Goal: Task Accomplishment & Management: Manage account settings

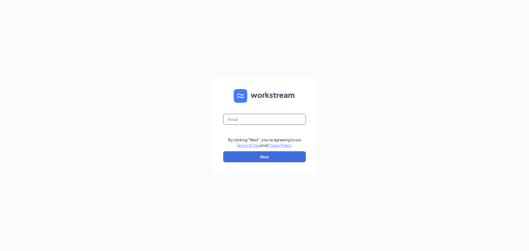
click at [239, 119] on input "text" at bounding box center [264, 119] width 83 height 11
type input "refuel1109@refuelmarket.com"
click at [263, 158] on button "Next" at bounding box center [264, 156] width 83 height 11
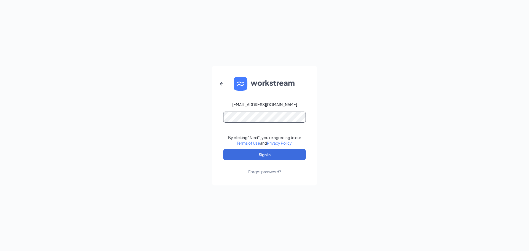
click at [223, 149] on button "Sign In" at bounding box center [264, 154] width 83 height 11
click at [255, 173] on div "Forgot password?" at bounding box center [264, 172] width 33 height 6
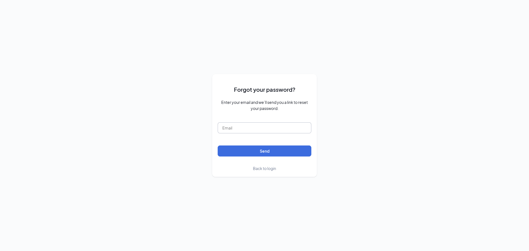
click at [249, 125] on input "text" at bounding box center [265, 127] width 94 height 11
type input "refuel109@refuelmarket.com"
click at [258, 153] on button "Send" at bounding box center [265, 150] width 94 height 11
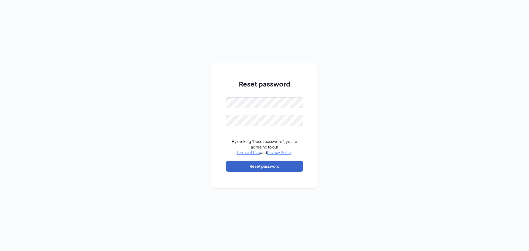
click at [261, 166] on button "Reset password" at bounding box center [264, 166] width 77 height 11
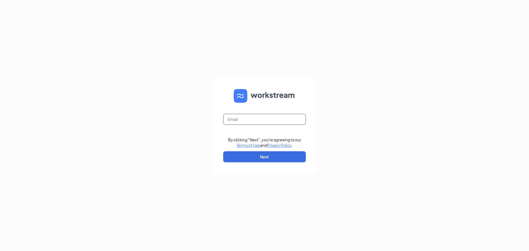
click at [249, 120] on input "text" at bounding box center [264, 119] width 83 height 11
type input "refuel109@refuelmarket.com"
click at [257, 160] on button "Next" at bounding box center [264, 156] width 83 height 11
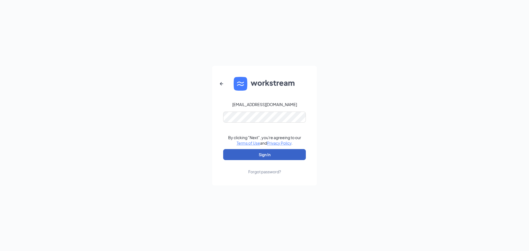
click at [264, 153] on button "Sign In" at bounding box center [264, 154] width 83 height 11
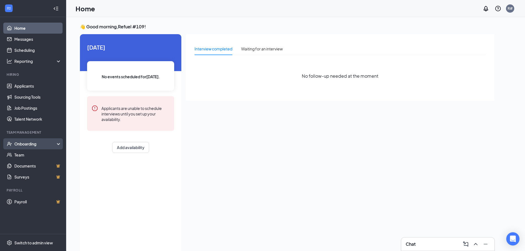
click at [58, 145] on div "Onboarding" at bounding box center [33, 143] width 66 height 11
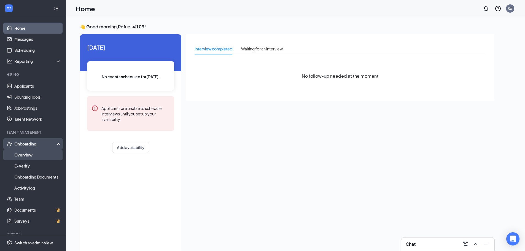
click at [19, 154] on link "Overview" at bounding box center [37, 154] width 47 height 11
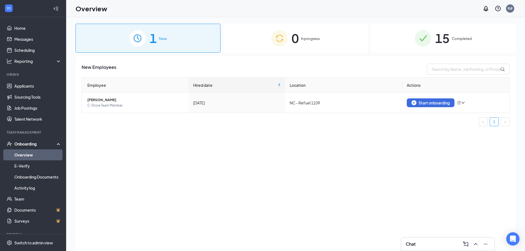
click at [436, 38] on span "15" at bounding box center [442, 38] width 14 height 19
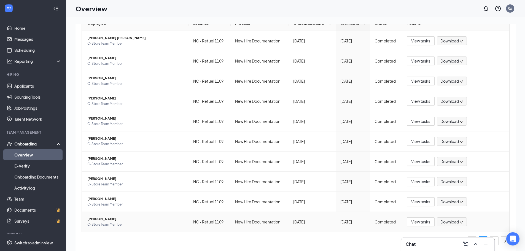
scroll to position [25, 0]
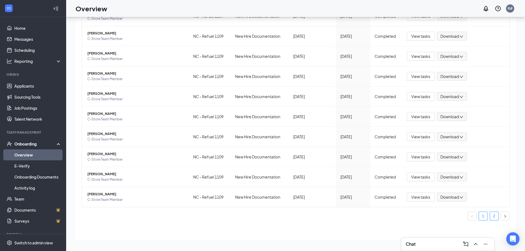
click at [490, 216] on link "2" at bounding box center [494, 216] width 8 height 8
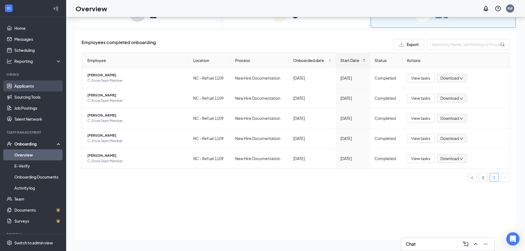
drag, startPoint x: 36, startPoint y: 91, endPoint x: 30, endPoint y: 87, distance: 7.2
click at [30, 87] on link "Applicants" at bounding box center [37, 85] width 47 height 11
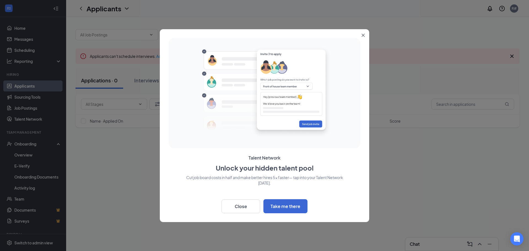
click at [363, 35] on icon "Close" at bounding box center [363, 35] width 3 height 3
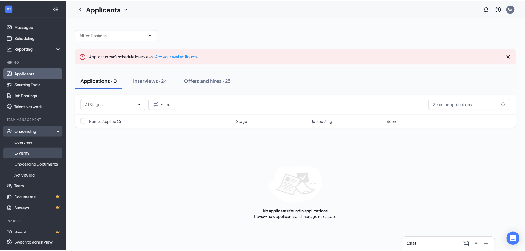
scroll to position [20, 0]
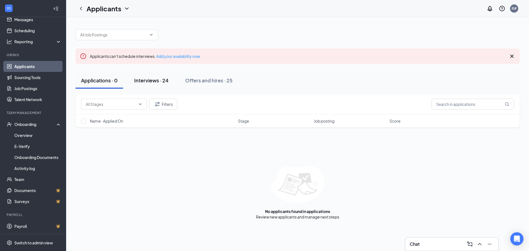
click at [152, 79] on div "Interviews · 24" at bounding box center [151, 80] width 34 height 7
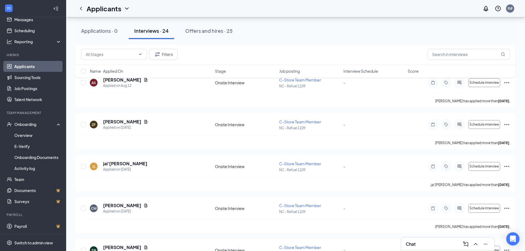
scroll to position [303, 0]
